Goal: Check status

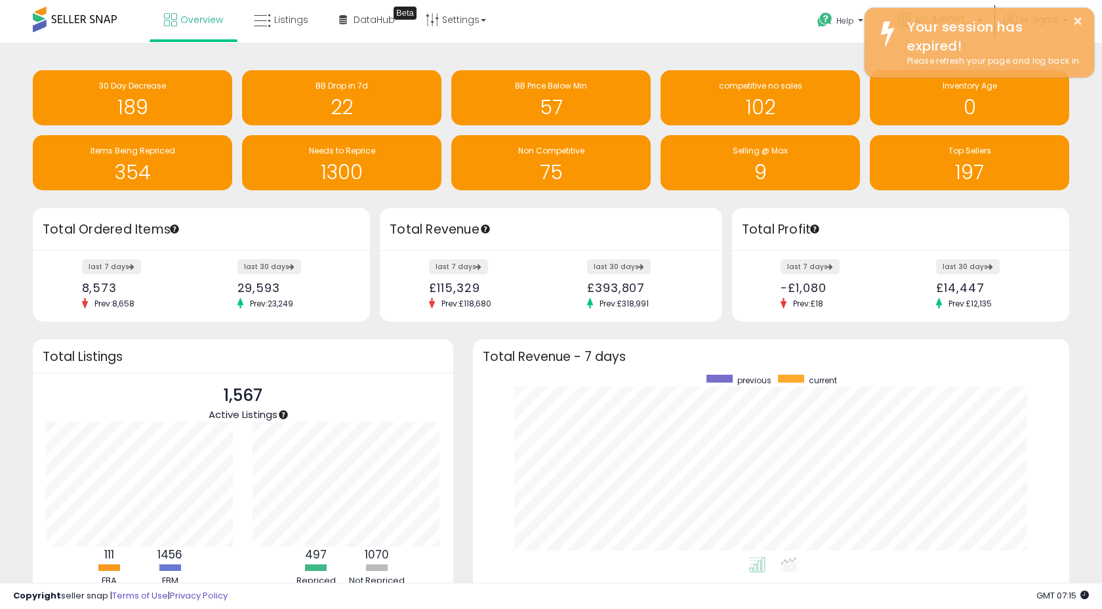
scroll to position [182, 570]
